Goal: Check status: Check status

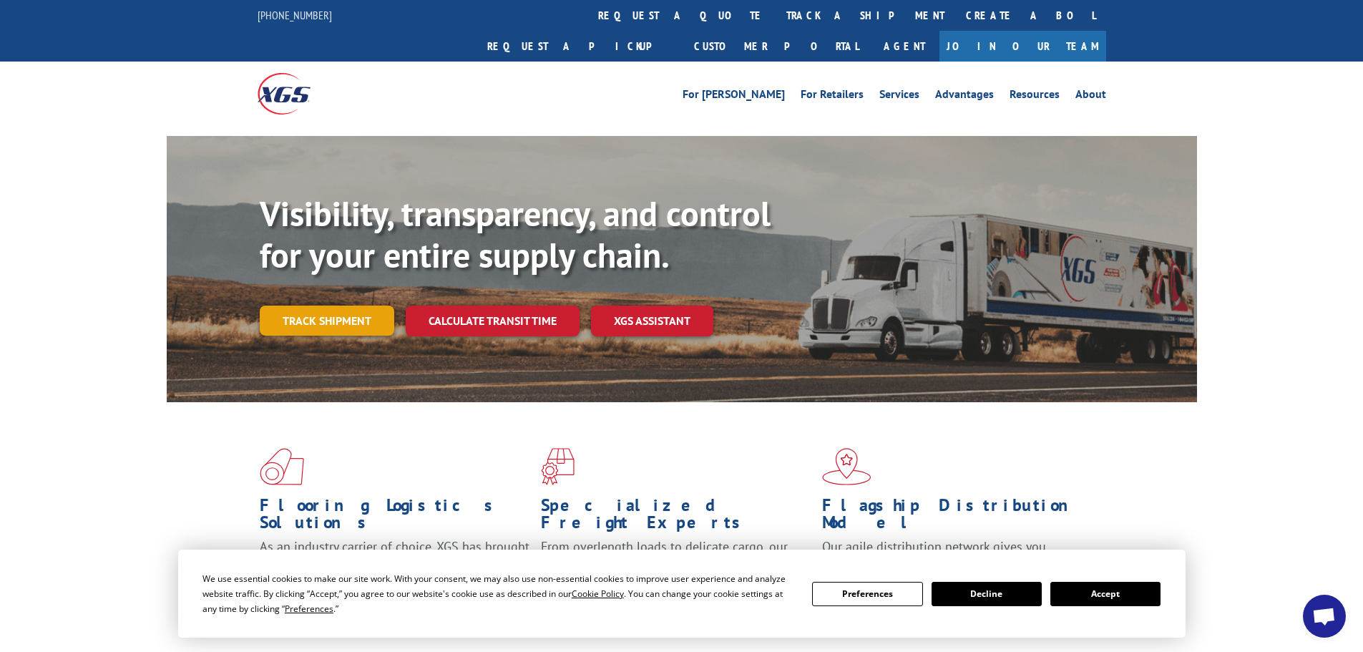
click at [328, 306] on link "Track shipment" at bounding box center [327, 321] width 135 height 30
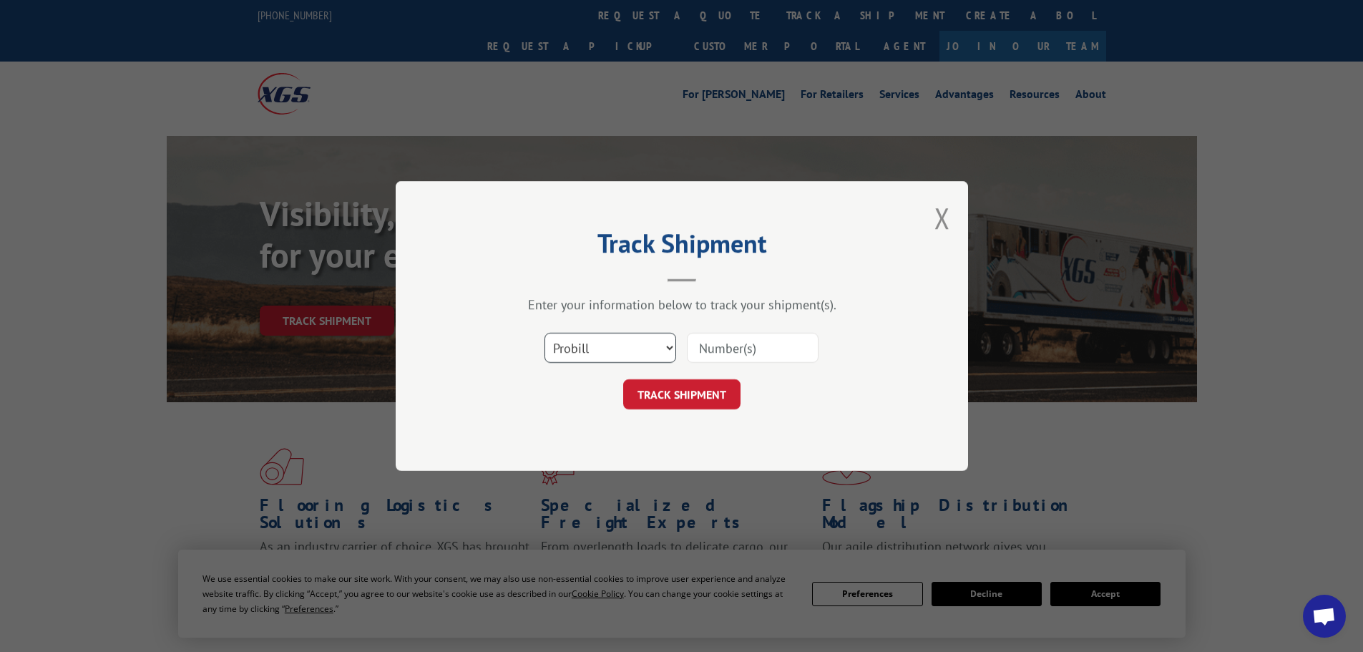
click at [608, 351] on select "Select category... Probill BOL PO" at bounding box center [611, 348] width 132 height 30
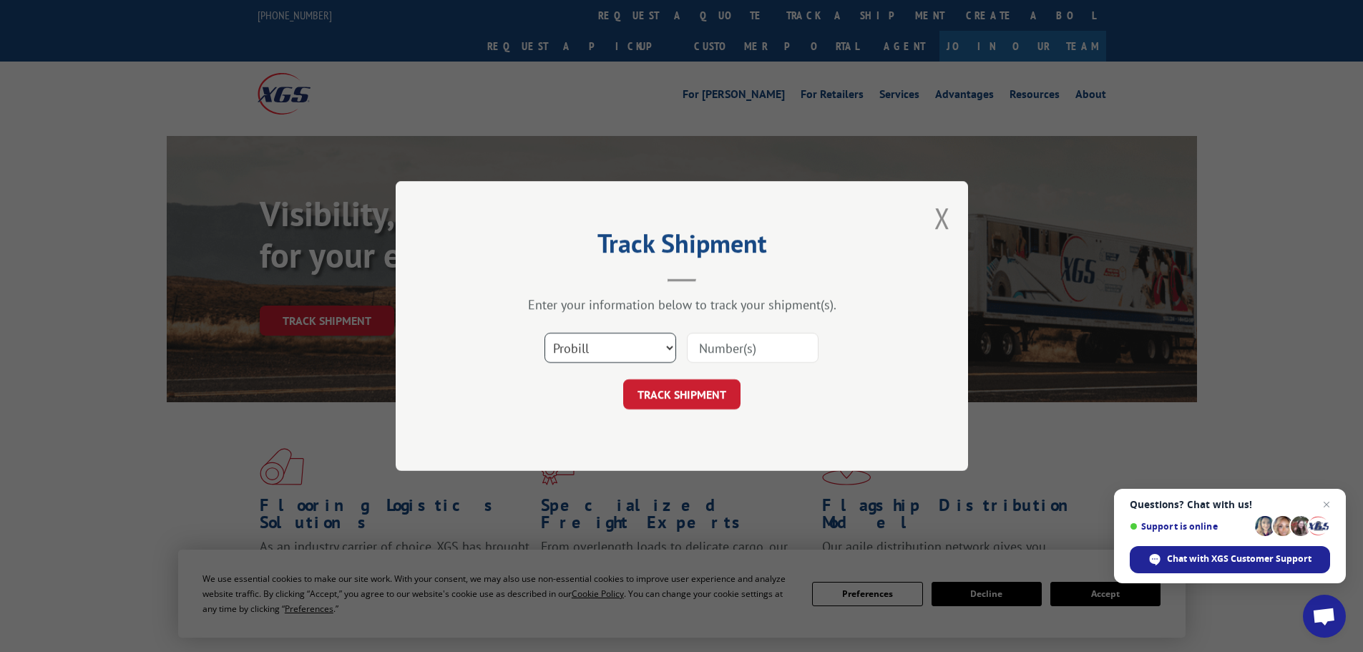
click at [608, 351] on select "Select category... Probill BOL PO" at bounding box center [611, 348] width 132 height 30
paste input "48444749"
type input "48444749"
click at [724, 400] on button "TRACK SHIPMENT" at bounding box center [681, 394] width 117 height 30
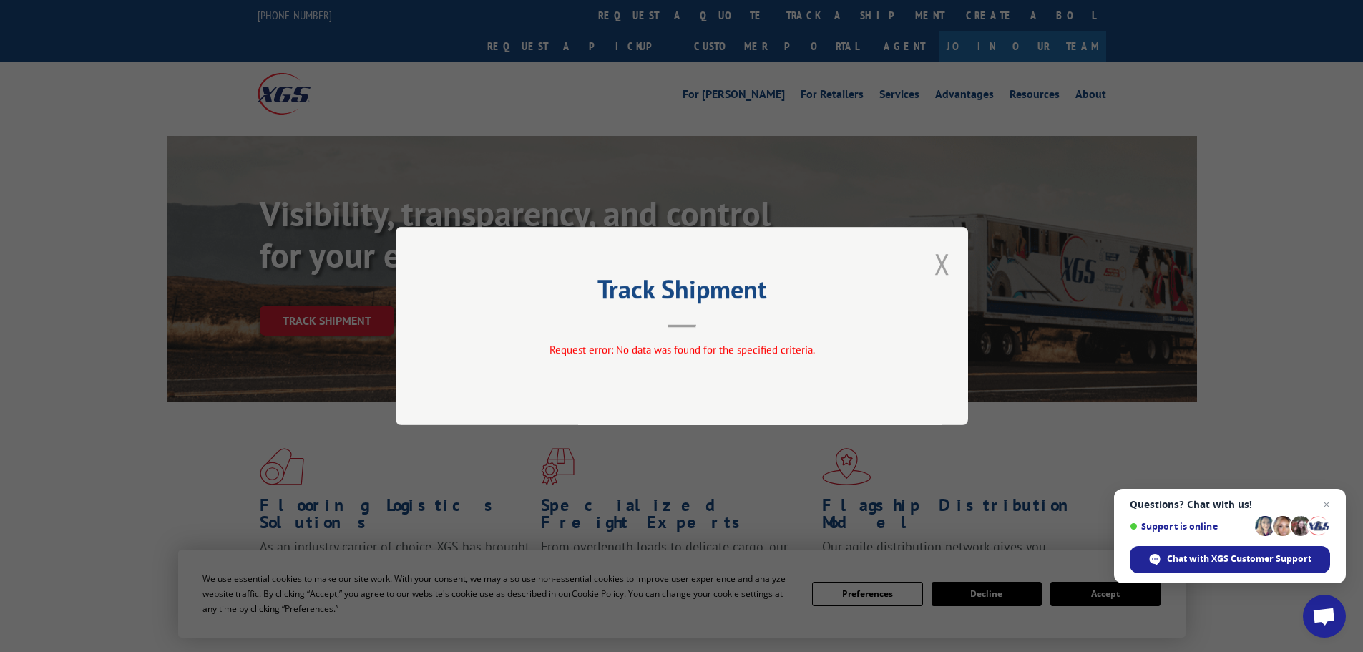
click at [947, 251] on button "Close modal" at bounding box center [943, 264] width 16 height 38
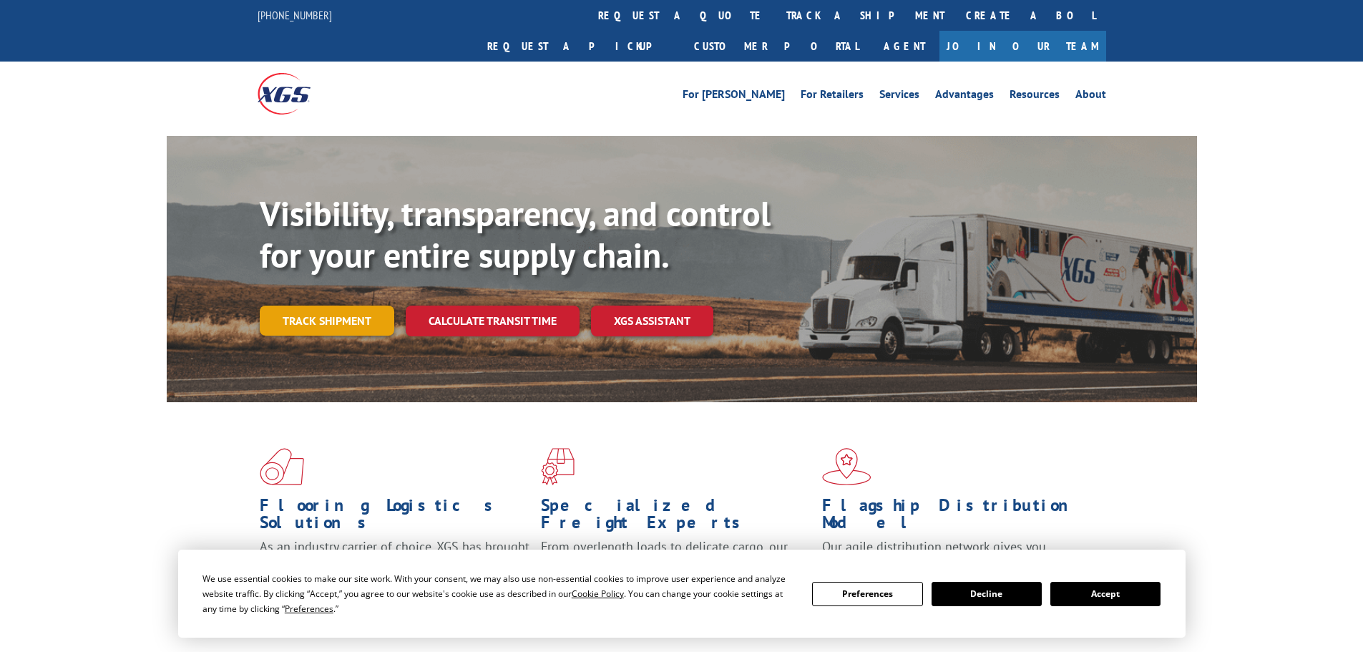
click at [315, 306] on link "Track shipment" at bounding box center [327, 321] width 135 height 30
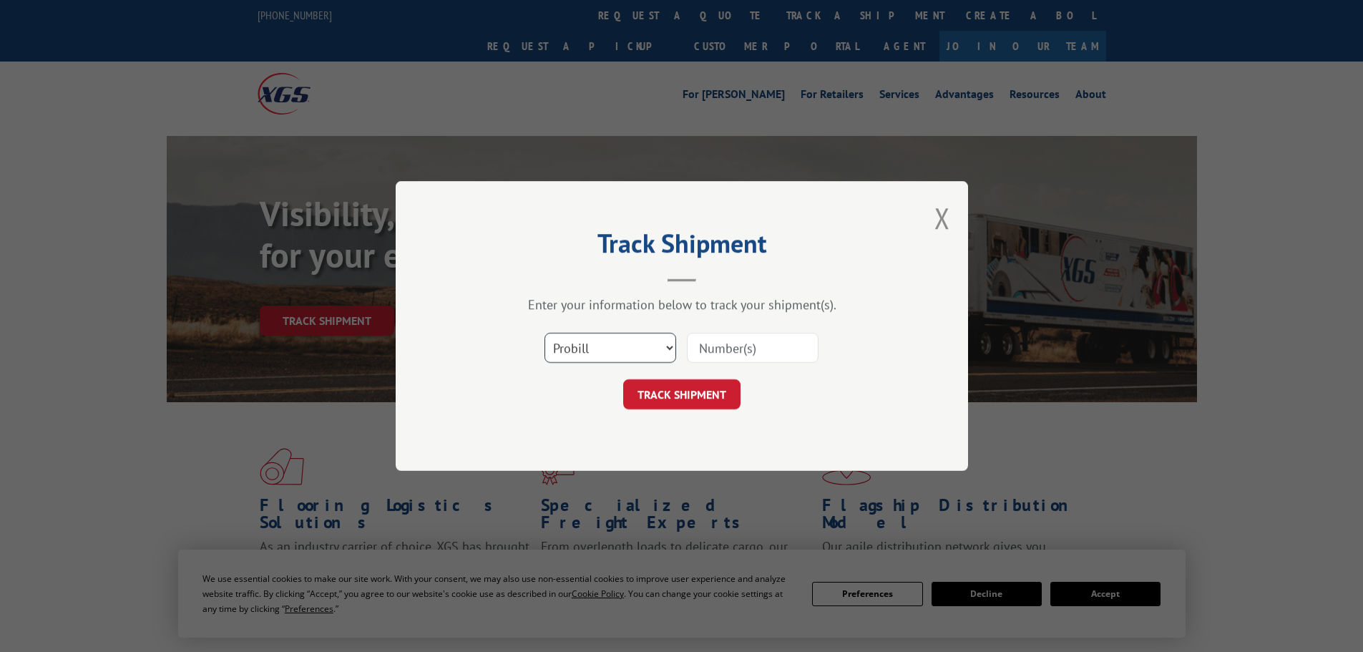
click at [612, 352] on select "Select category... Probill BOL PO" at bounding box center [611, 348] width 132 height 30
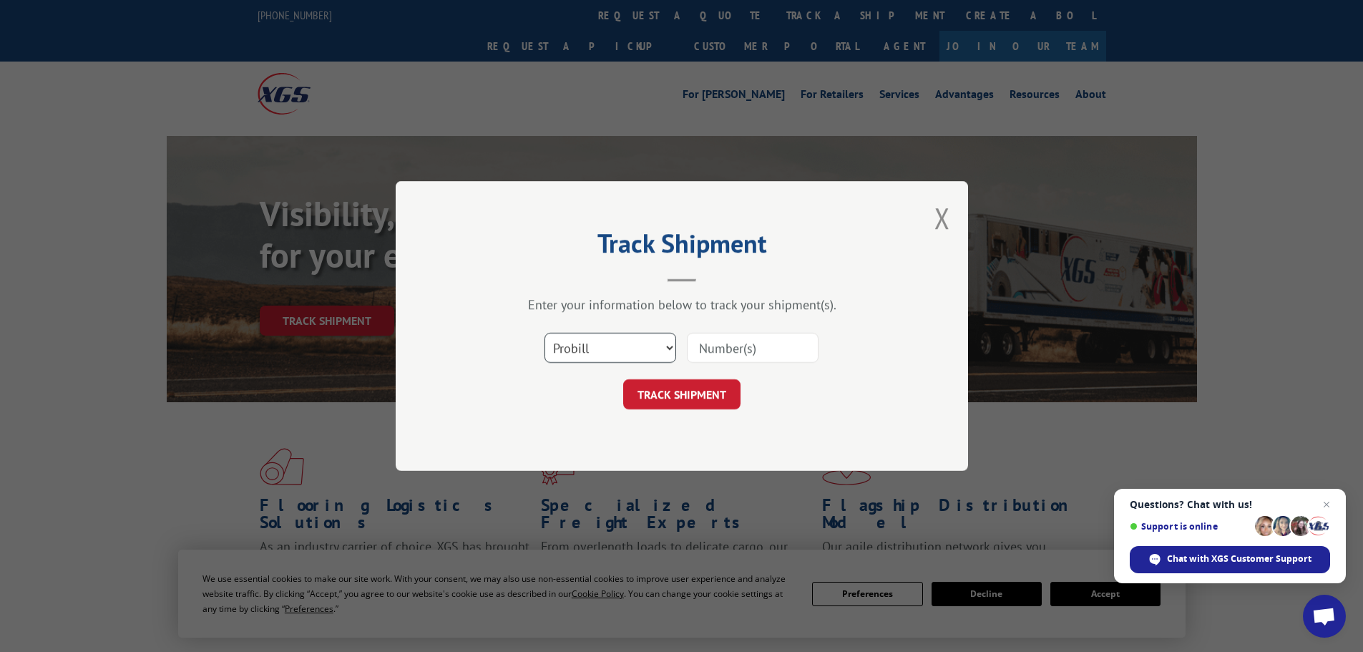
select select "po"
click at [545, 333] on select "Select category... Probill BOL PO" at bounding box center [611, 348] width 132 height 30
click at [691, 350] on input at bounding box center [753, 348] width 132 height 30
paste input "48444749"
type input "48444749"
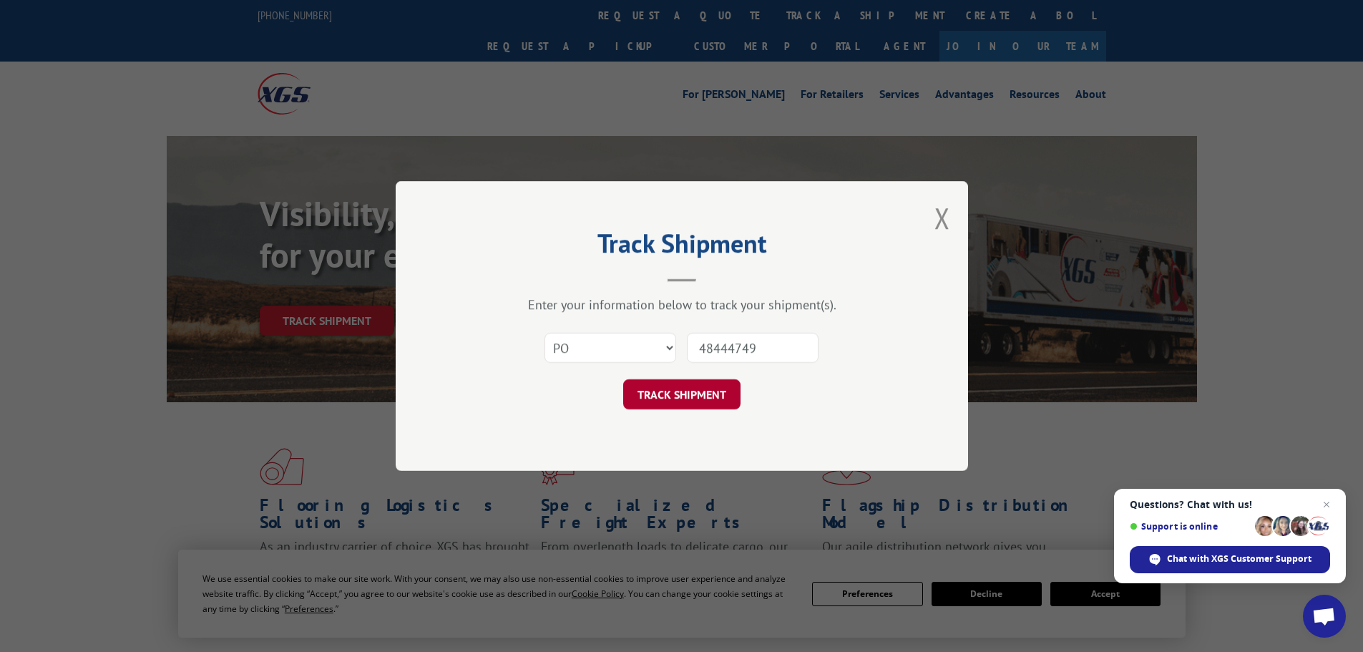
click at [686, 381] on button "TRACK SHIPMENT" at bounding box center [681, 394] width 117 height 30
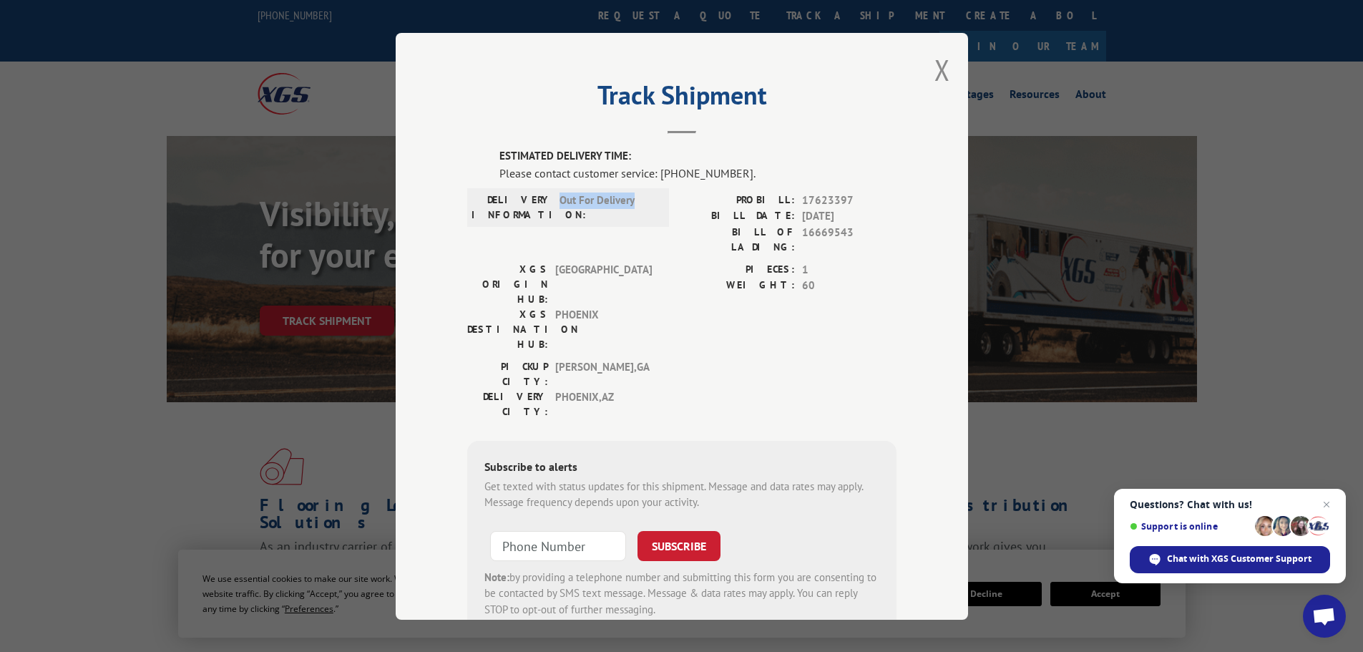
drag, startPoint x: 560, startPoint y: 205, endPoint x: 644, endPoint y: 201, distance: 84.6
click at [644, 201] on span "Out For Delivery" at bounding box center [608, 207] width 97 height 30
drag, startPoint x: 598, startPoint y: 271, endPoint x: 543, endPoint y: 276, distance: 55.3
click at [543, 306] on div "XGS DESTINATION HUB: PHOENIX" at bounding box center [563, 328] width 193 height 45
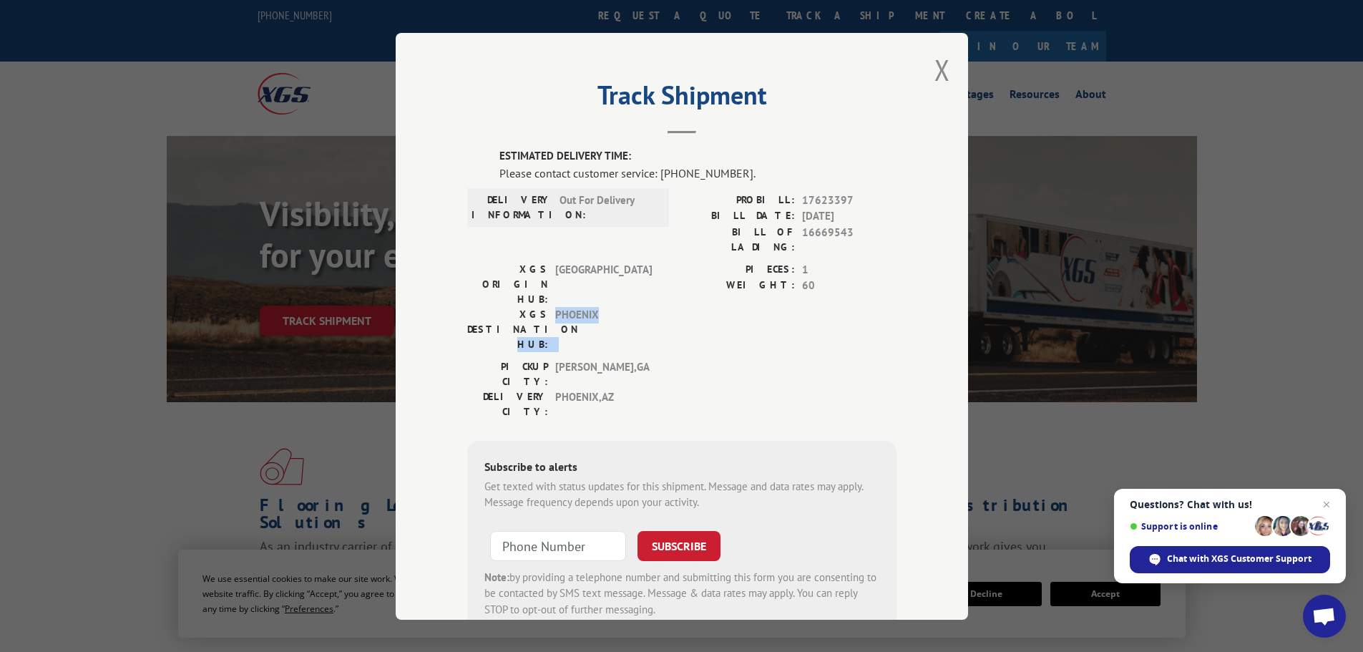
click at [543, 306] on div "XGS DESTINATION HUB: PHOENIX" at bounding box center [563, 328] width 193 height 45
click at [585, 306] on span "PHOENIX" at bounding box center [603, 328] width 97 height 45
drag, startPoint x: 546, startPoint y: 258, endPoint x: 653, endPoint y: 266, distance: 106.9
click at [653, 266] on div "XGS ORIGIN HUB: TUNNEL HILL XGS DESTINATION HUB: PHOENIX" at bounding box center [563, 306] width 193 height 90
click at [653, 306] on div "XGS DESTINATION HUB: PHOENIX" at bounding box center [563, 328] width 193 height 45
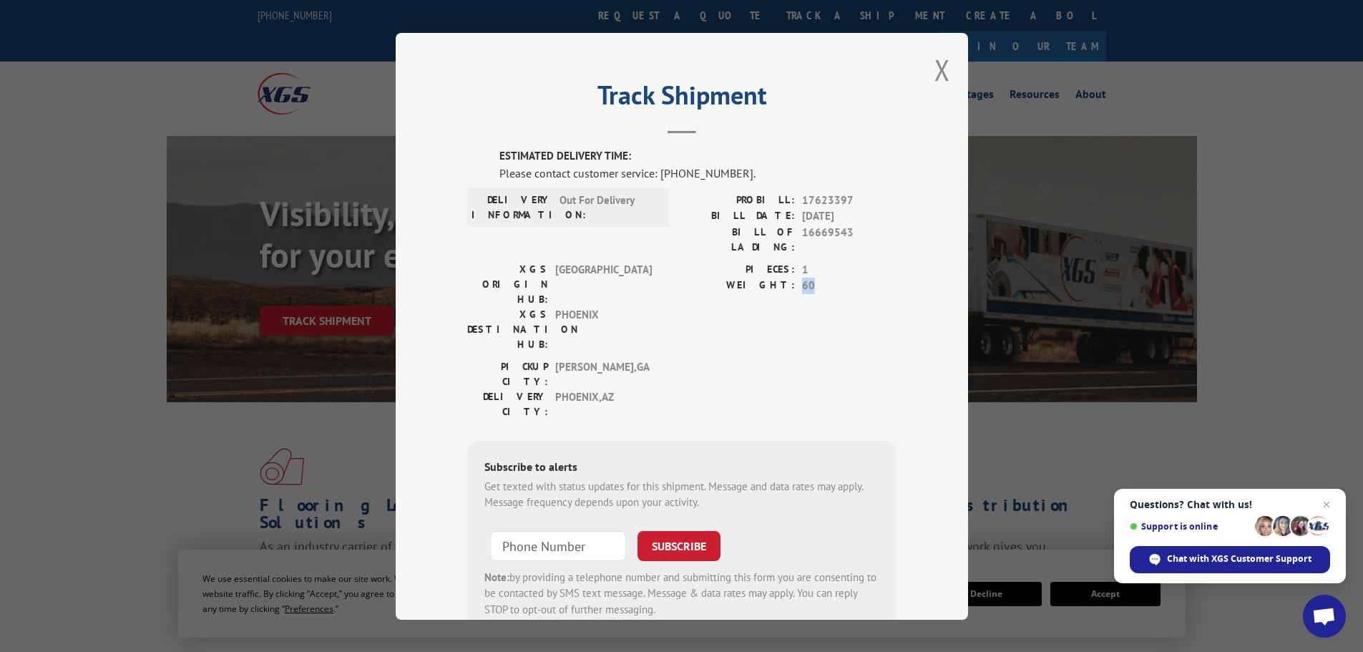
drag, startPoint x: 806, startPoint y: 276, endPoint x: 820, endPoint y: 276, distance: 14.3
click at [820, 278] on div "WEIGHT: 60" at bounding box center [789, 286] width 215 height 16
click at [815, 278] on span "60" at bounding box center [849, 286] width 94 height 16
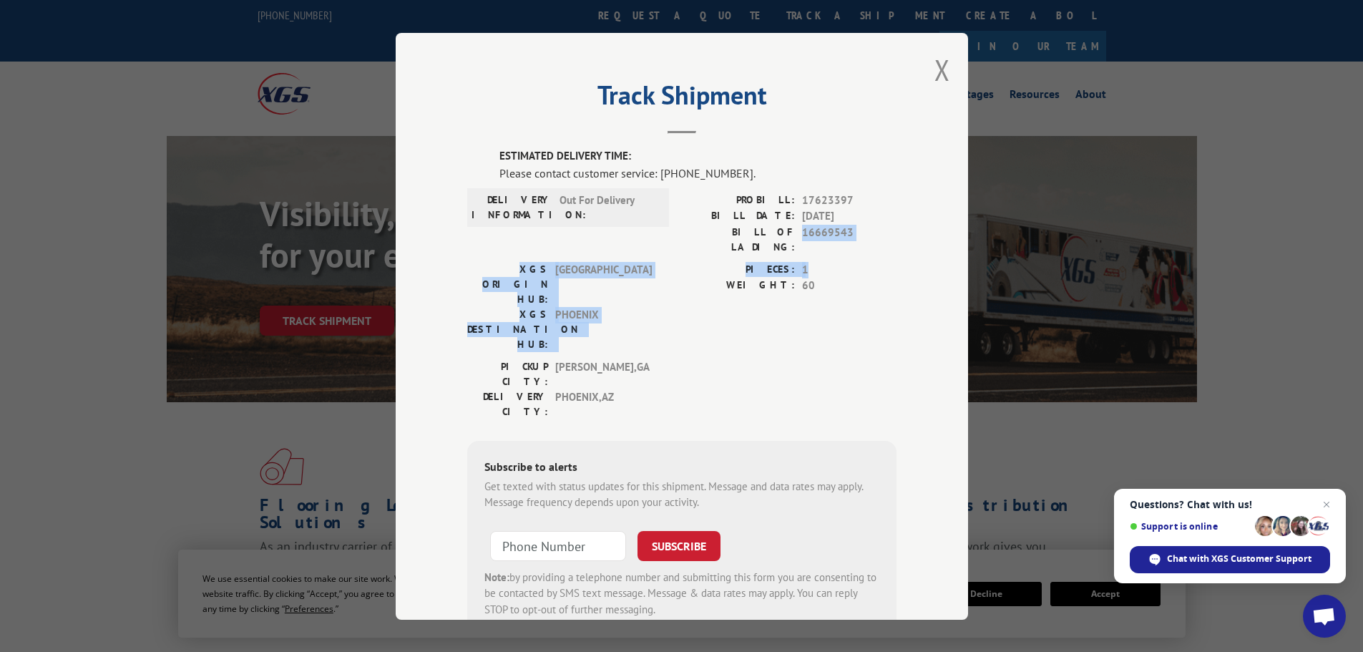
drag, startPoint x: 799, startPoint y: 235, endPoint x: 905, endPoint y: 256, distance: 107.9
click at [905, 256] on div "Track Shipment ESTIMATED DELIVERY TIME: Please contact customer service: (844) …" at bounding box center [682, 326] width 573 height 587
click at [900, 256] on div "Track Shipment ESTIMATED DELIVERY TIME: Please contact customer service: (844) …" at bounding box center [682, 326] width 573 height 587
drag, startPoint x: 854, startPoint y: 211, endPoint x: 780, endPoint y: 210, distance: 73.7
click at [780, 210] on div "BILL DATE: 09/19/2025" at bounding box center [789, 216] width 215 height 16
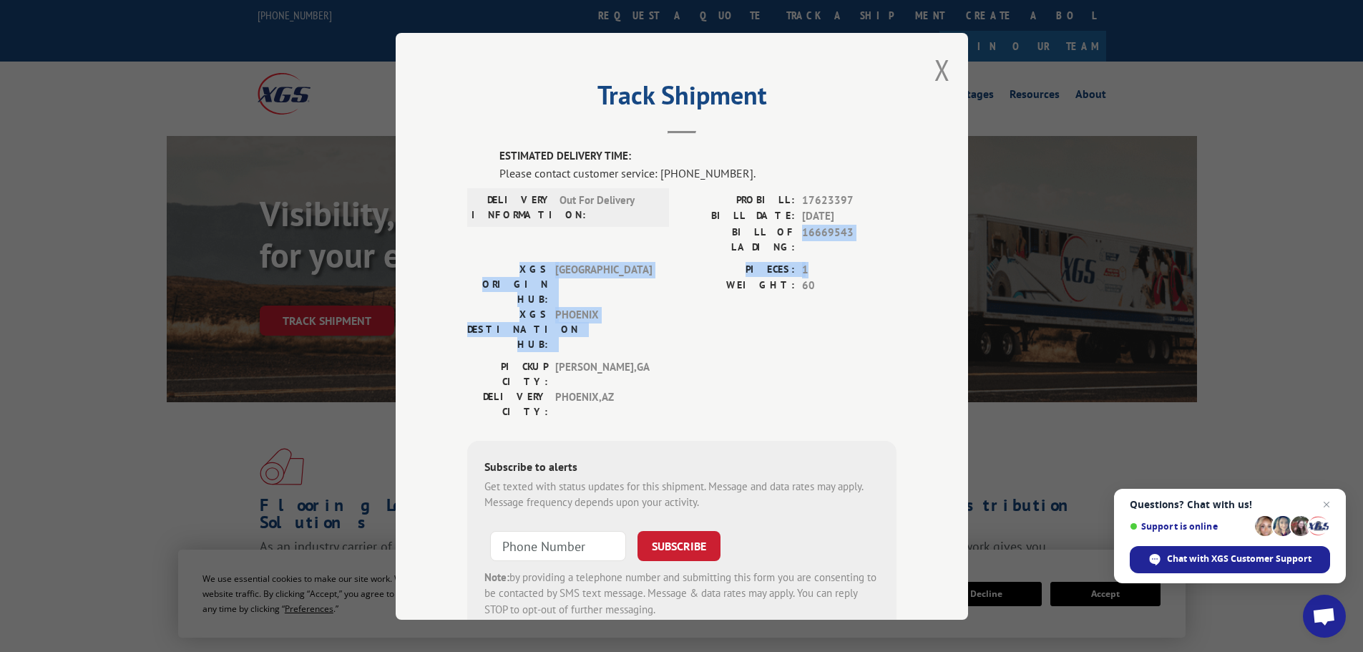
click at [784, 210] on label "BILL DATE:" at bounding box center [738, 216] width 113 height 16
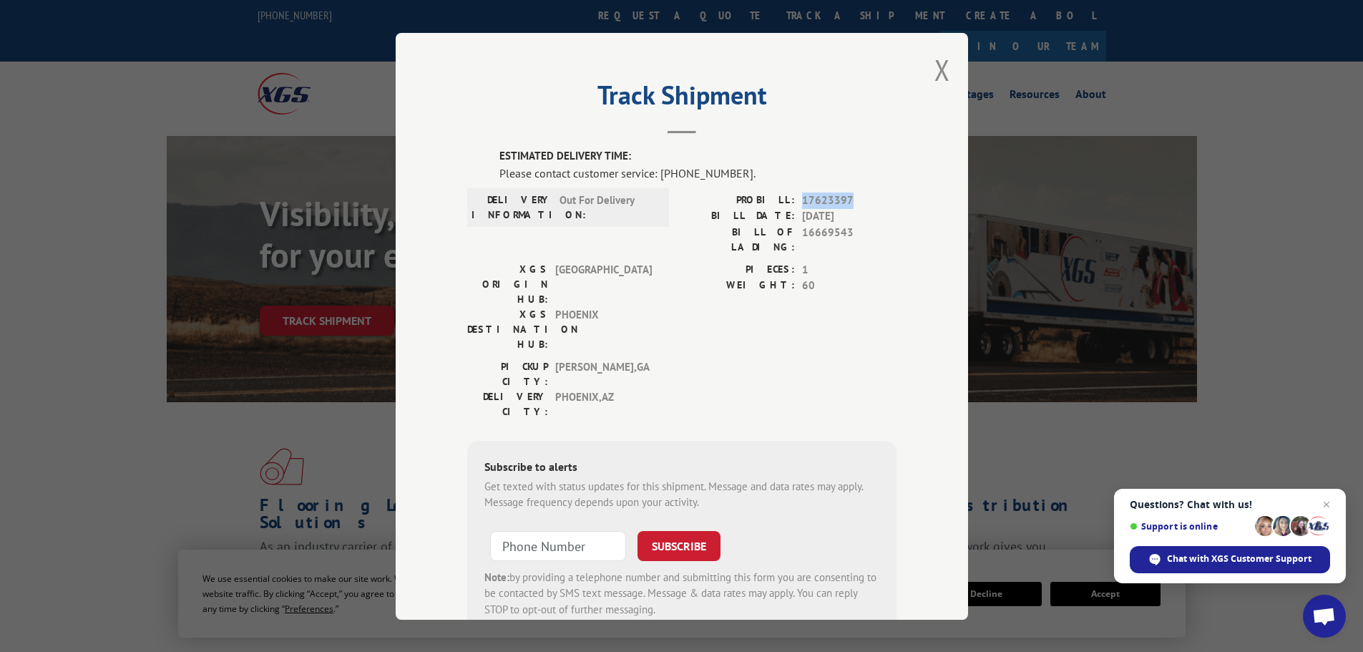
drag, startPoint x: 789, startPoint y: 194, endPoint x: 852, endPoint y: 205, distance: 63.2
click at [852, 205] on div "PROBILL: 17623397" at bounding box center [789, 200] width 215 height 16
drag, startPoint x: 842, startPoint y: 213, endPoint x: 835, endPoint y: 222, distance: 11.3
click at [835, 222] on span "09/19/2025" at bounding box center [849, 216] width 94 height 16
drag, startPoint x: 545, startPoint y: 206, endPoint x: 588, endPoint y: 202, distance: 43.9
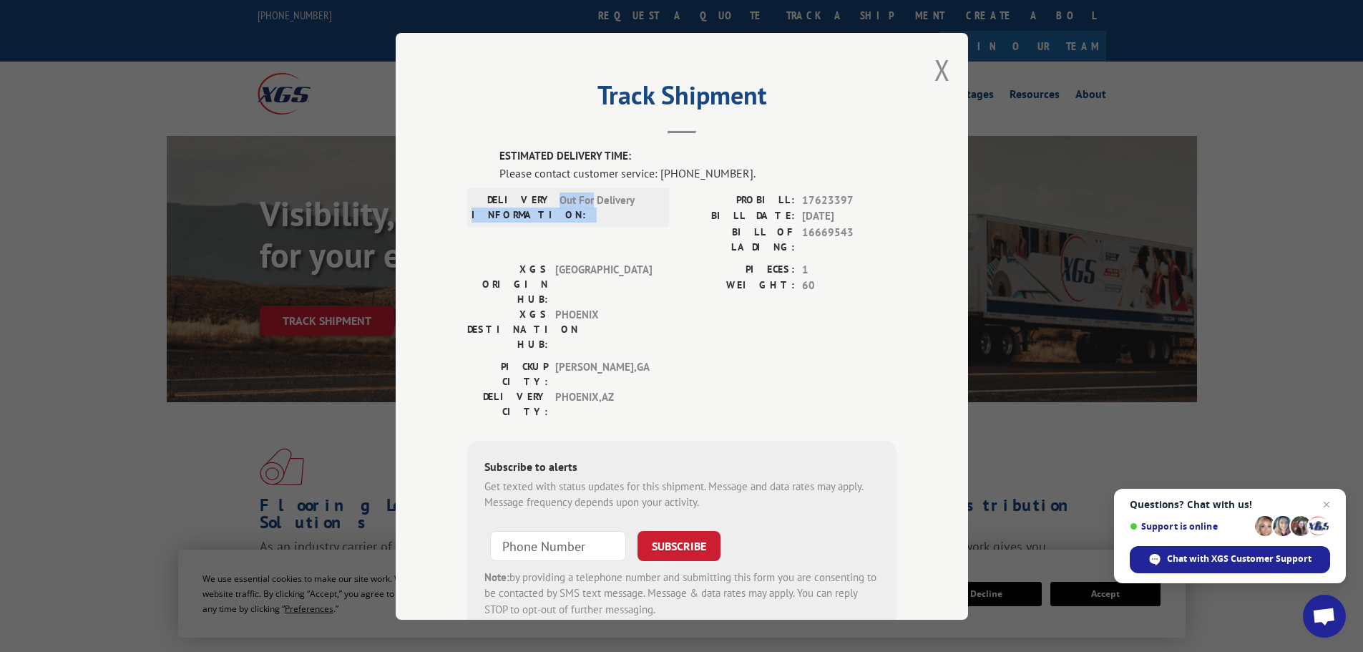
click at [588, 202] on div "DELIVERY INFORMATION: Out For Delivery" at bounding box center [568, 207] width 193 height 30
click at [588, 202] on span "Out For Delivery" at bounding box center [608, 207] width 97 height 30
drag, startPoint x: 638, startPoint y: 205, endPoint x: 557, endPoint y: 208, distance: 81.6
click at [560, 208] on span "Out For Delivery" at bounding box center [608, 207] width 97 height 30
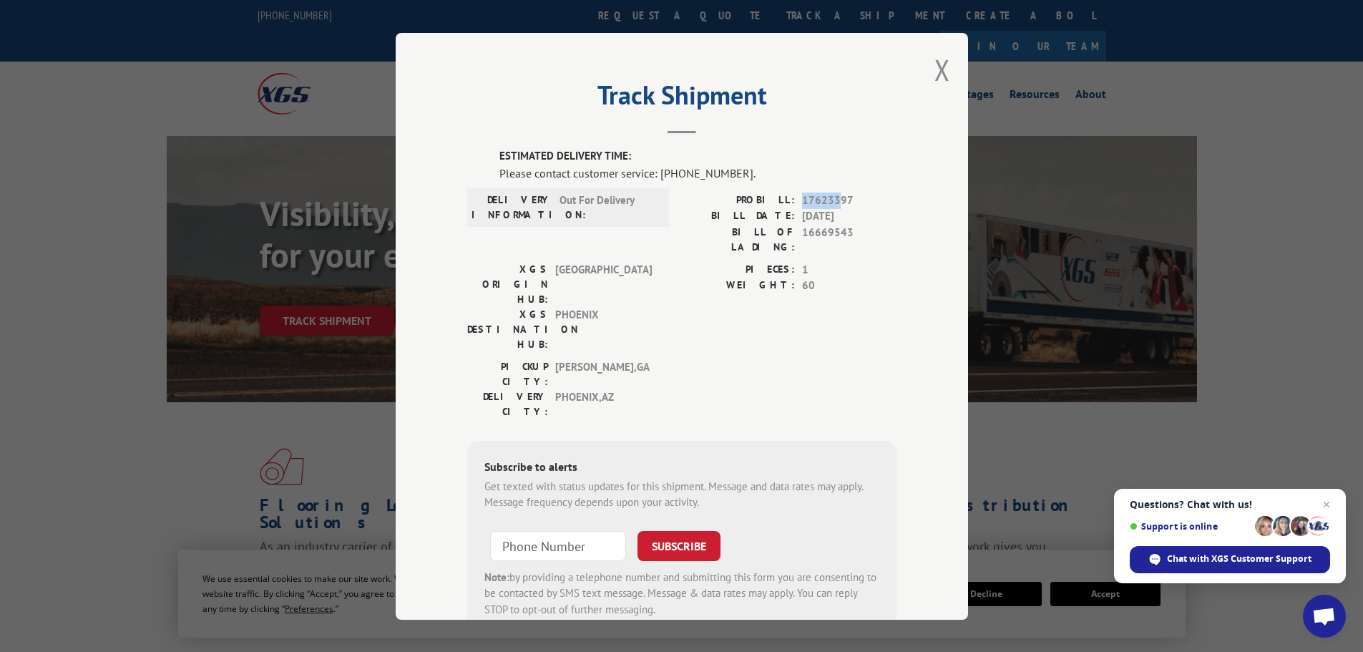
drag, startPoint x: 795, startPoint y: 200, endPoint x: 832, endPoint y: 202, distance: 37.3
click at [832, 202] on div "PROBILL: 17623397" at bounding box center [789, 200] width 215 height 16
click at [832, 202] on span "17623397" at bounding box center [849, 200] width 94 height 16
click at [939, 72] on button "Close modal" at bounding box center [943, 70] width 16 height 38
